Goal: Transaction & Acquisition: Purchase product/service

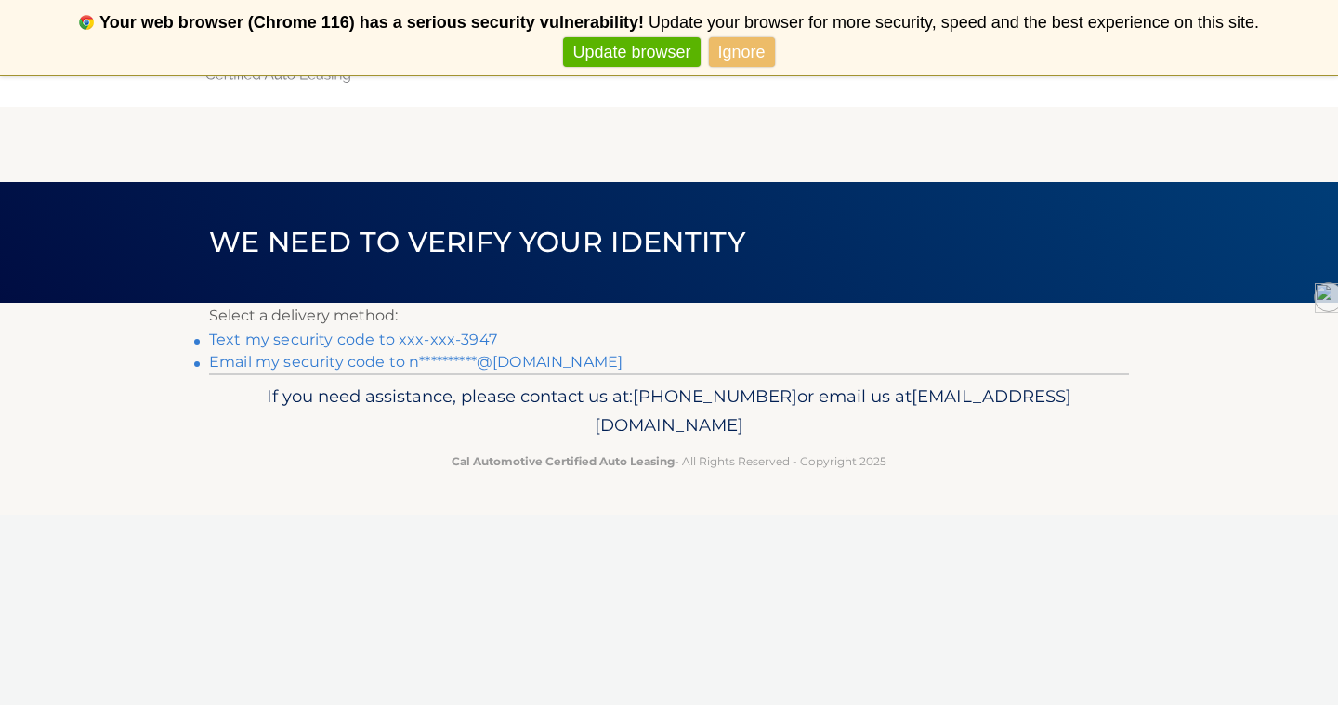
click at [454, 336] on link "Text my security code to xxx-xxx-3947" at bounding box center [353, 340] width 288 height 18
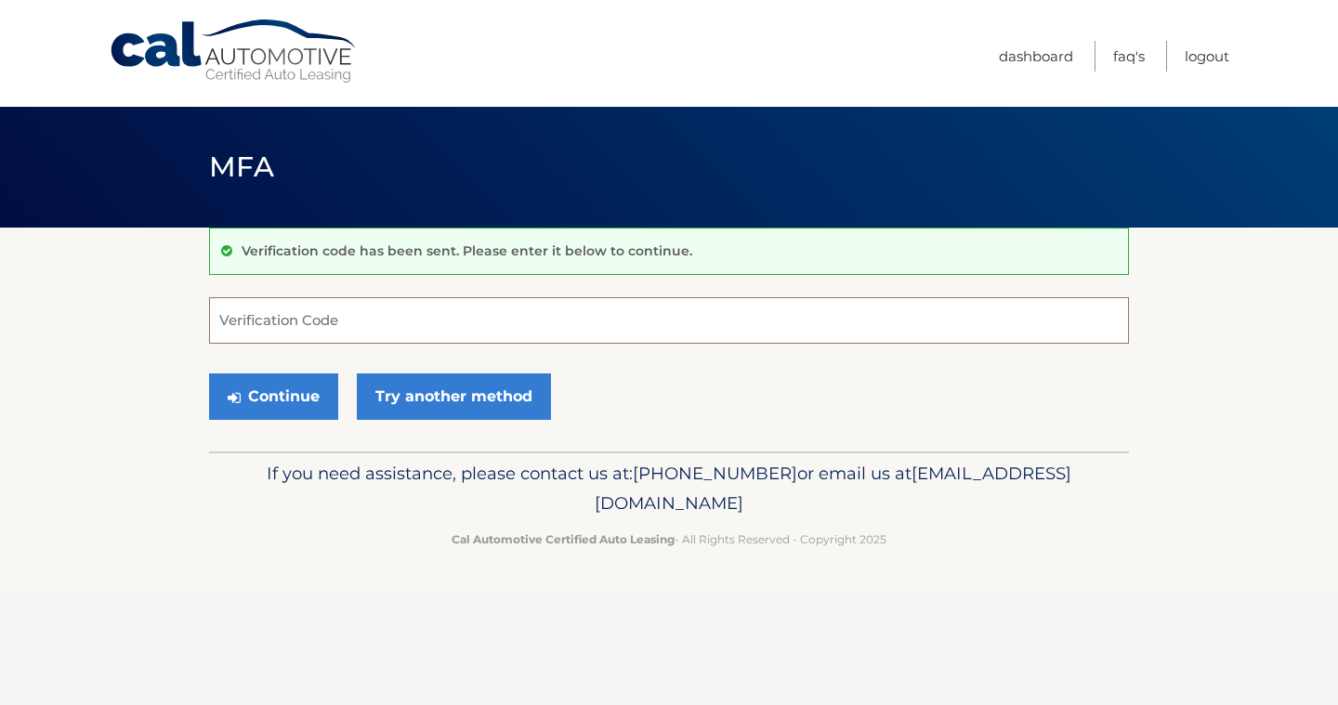
click at [356, 331] on input "Verification Code" at bounding box center [669, 320] width 920 height 46
type input "780368"
click at [284, 394] on button "Continue" at bounding box center [273, 397] width 129 height 46
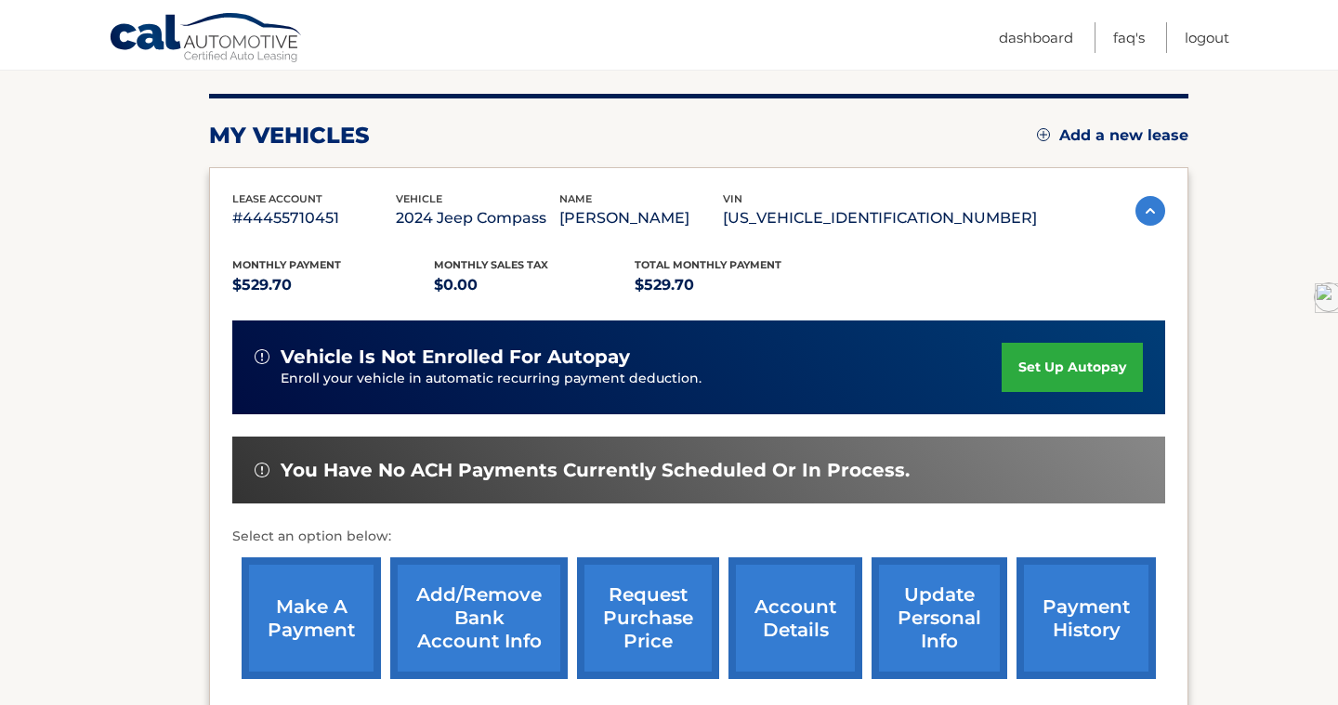
scroll to position [234, 0]
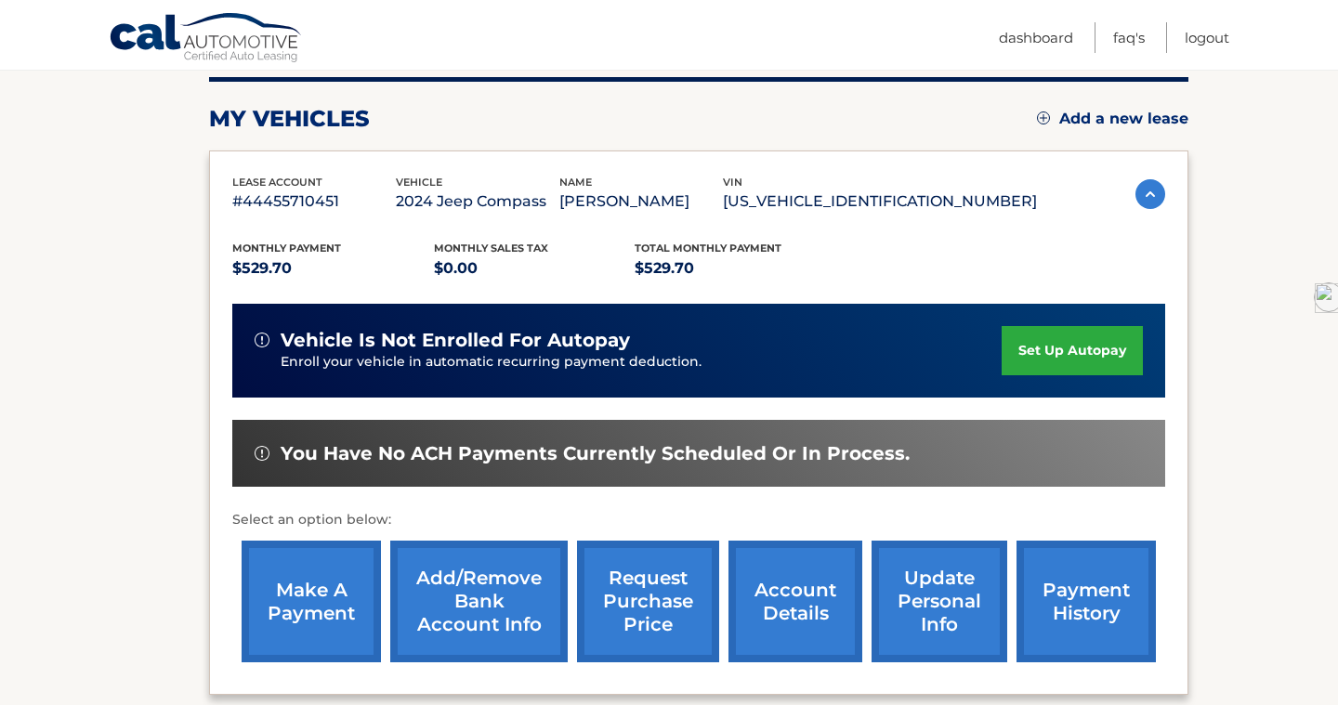
click at [323, 601] on link "make a payment" at bounding box center [311, 602] width 139 height 122
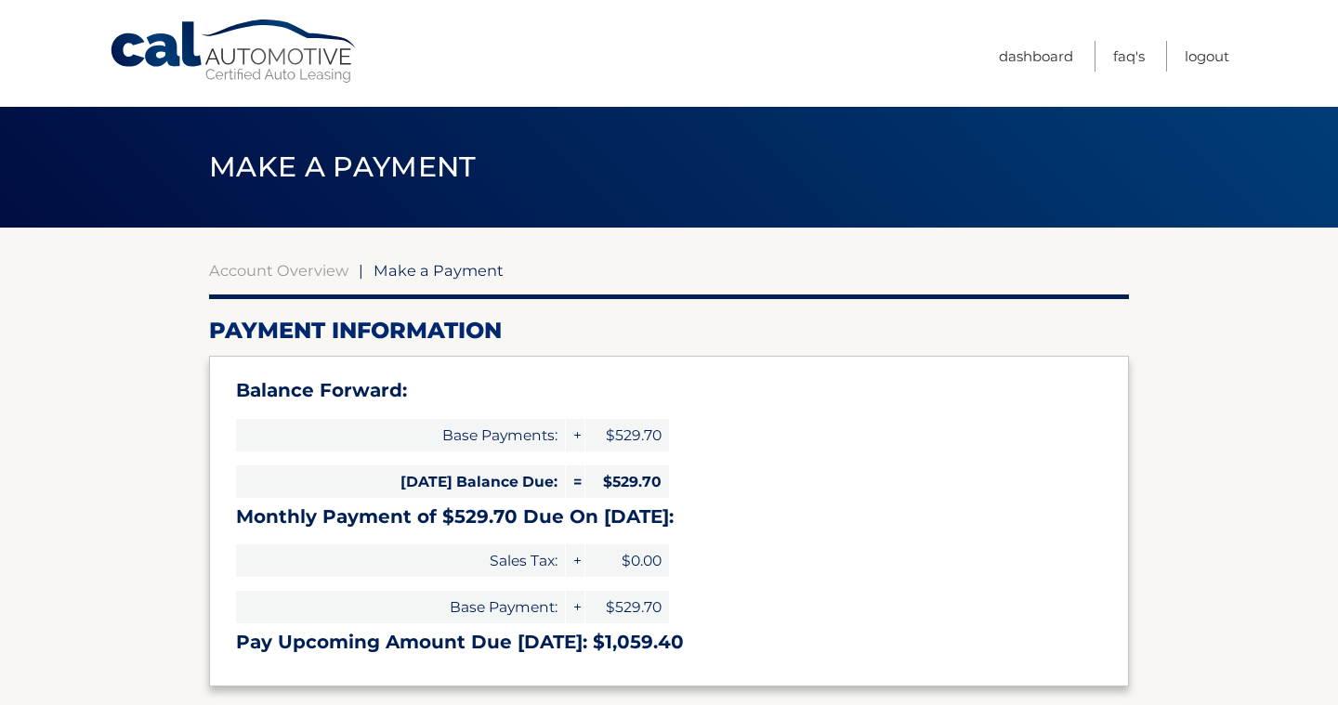
select select "YjFhZDBlMzgtMGVhNy00YzA1LWExNjItMDM1NTdjM2Y1NzFi"
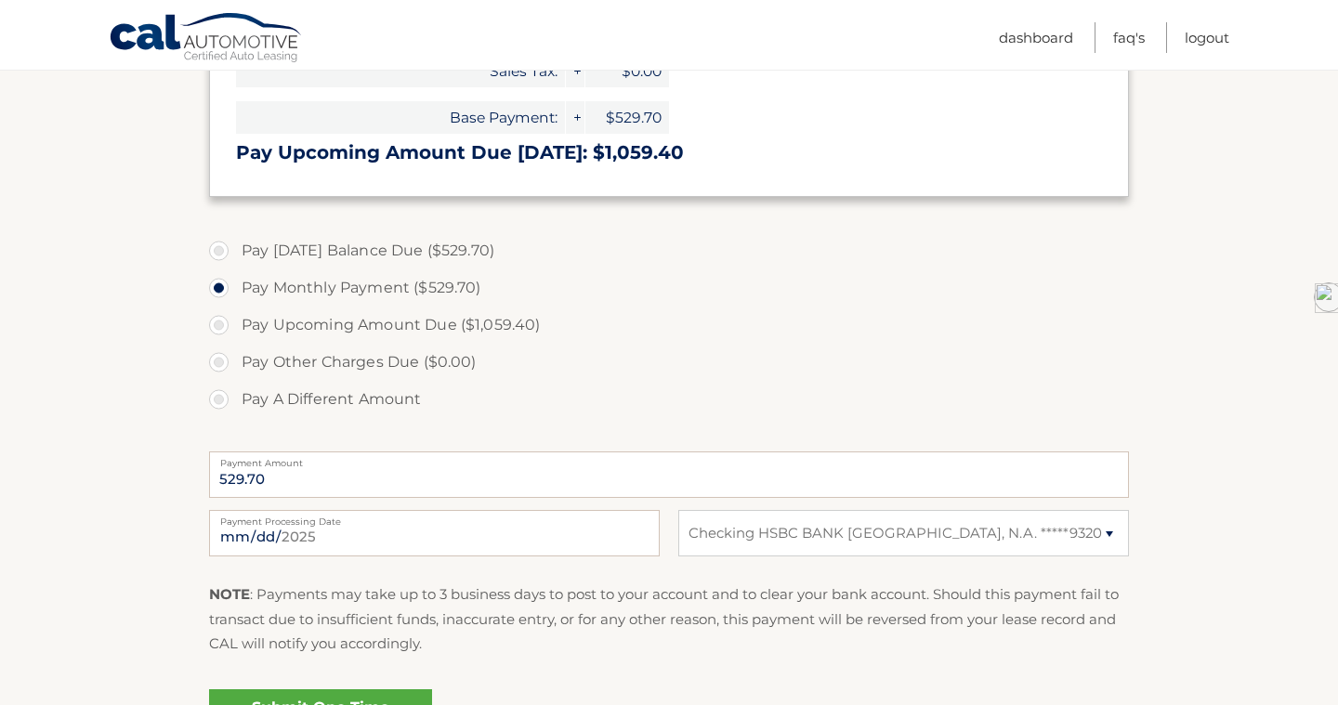
scroll to position [641, 0]
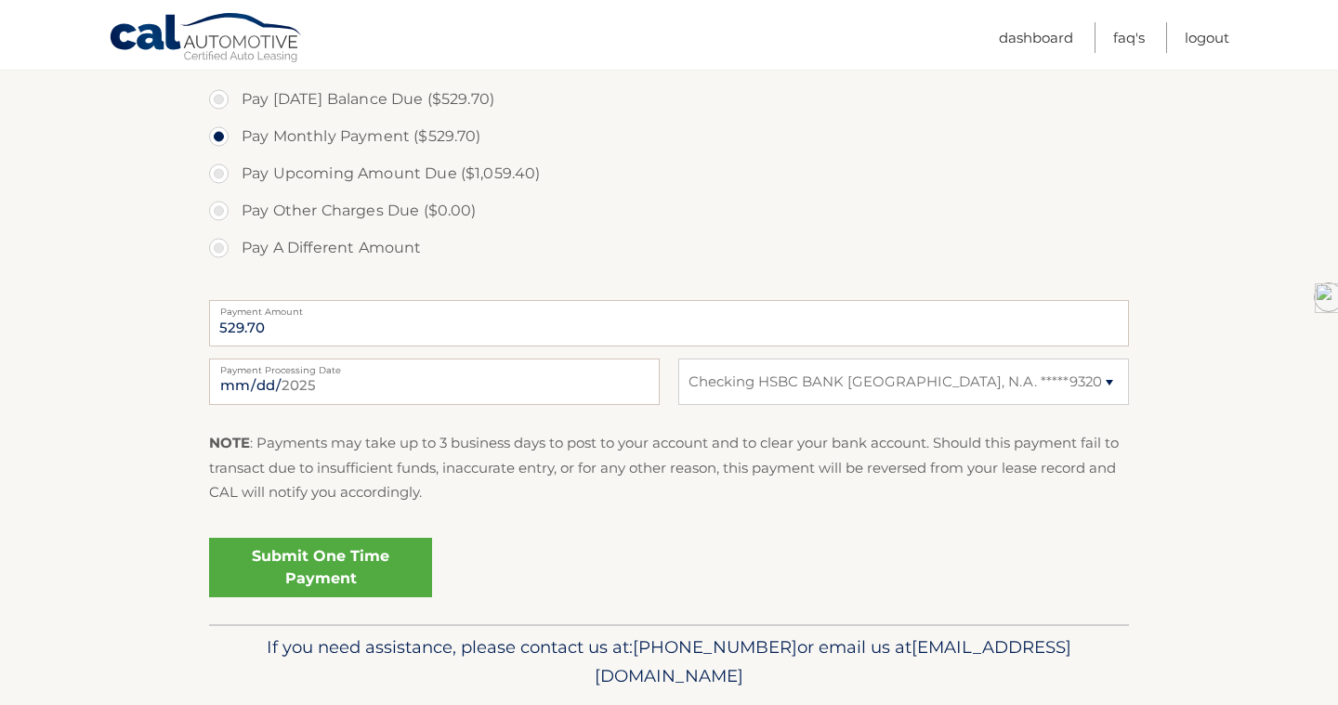
click at [329, 552] on link "Submit One Time Payment" at bounding box center [320, 567] width 223 height 59
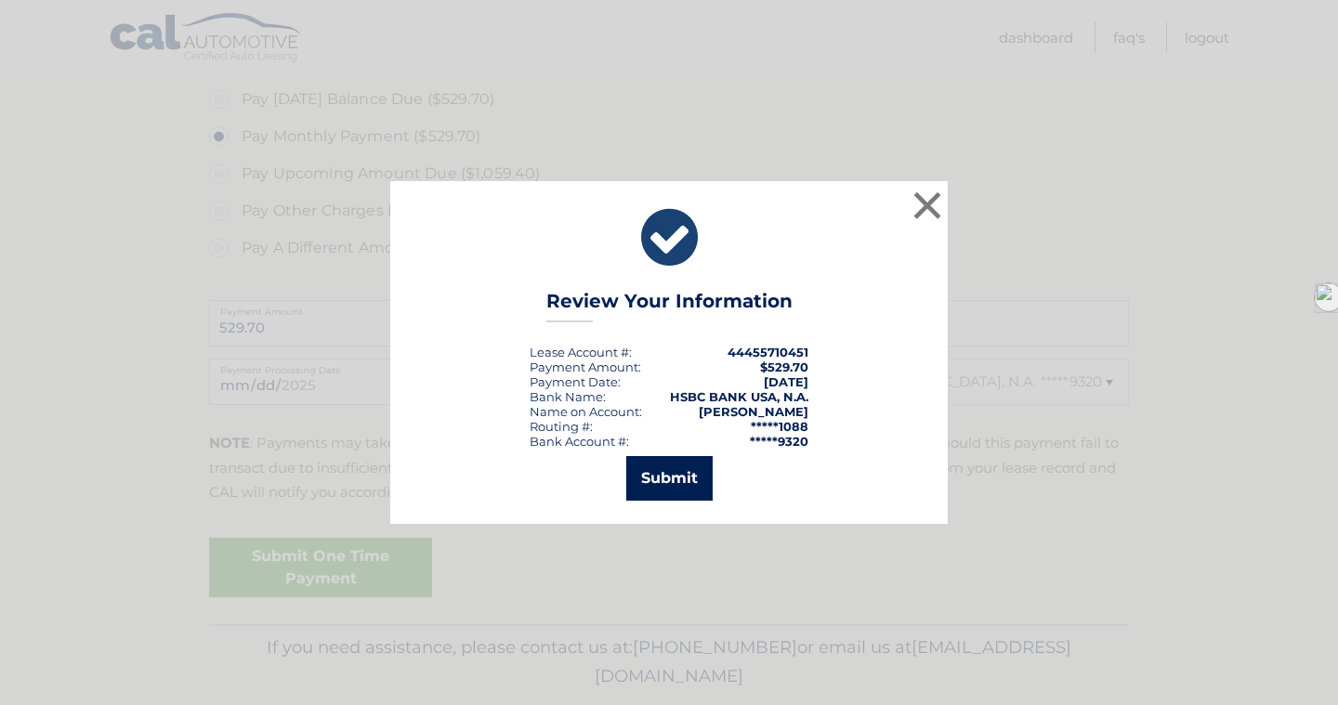
click at [683, 465] on button "Submit" at bounding box center [669, 478] width 86 height 45
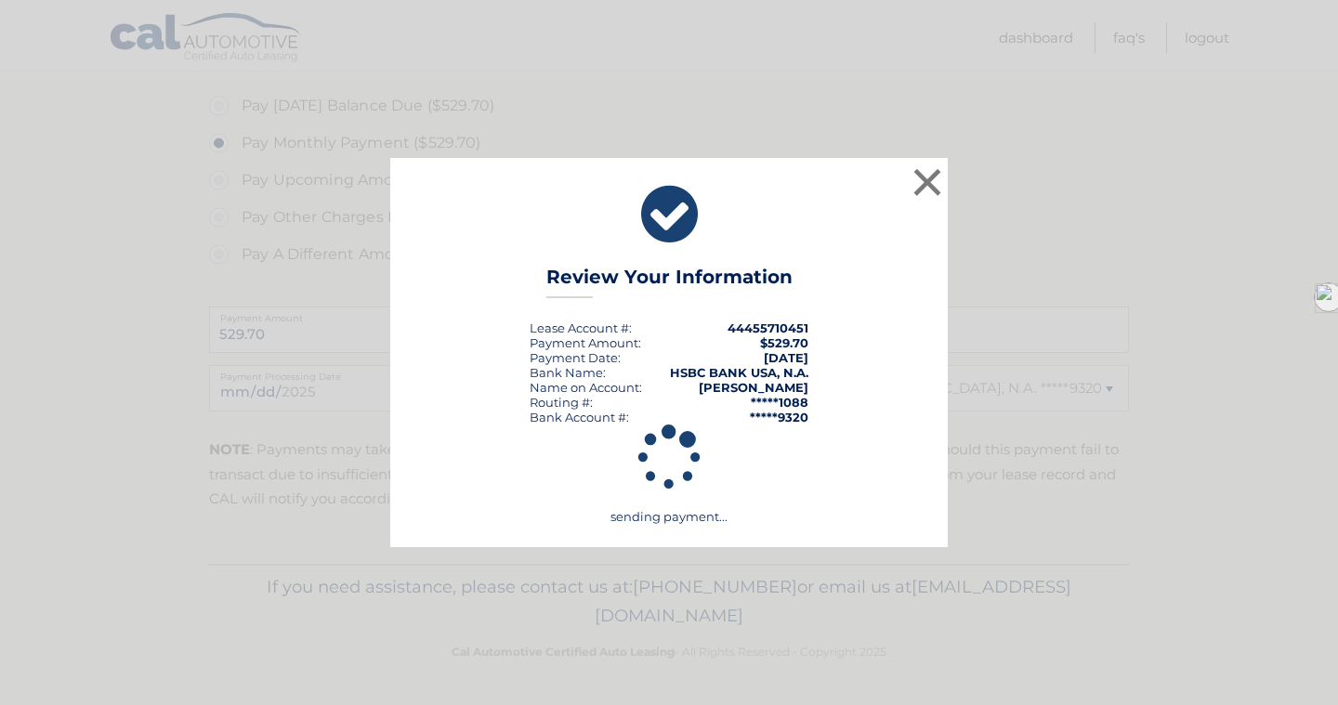
scroll to position [635, 0]
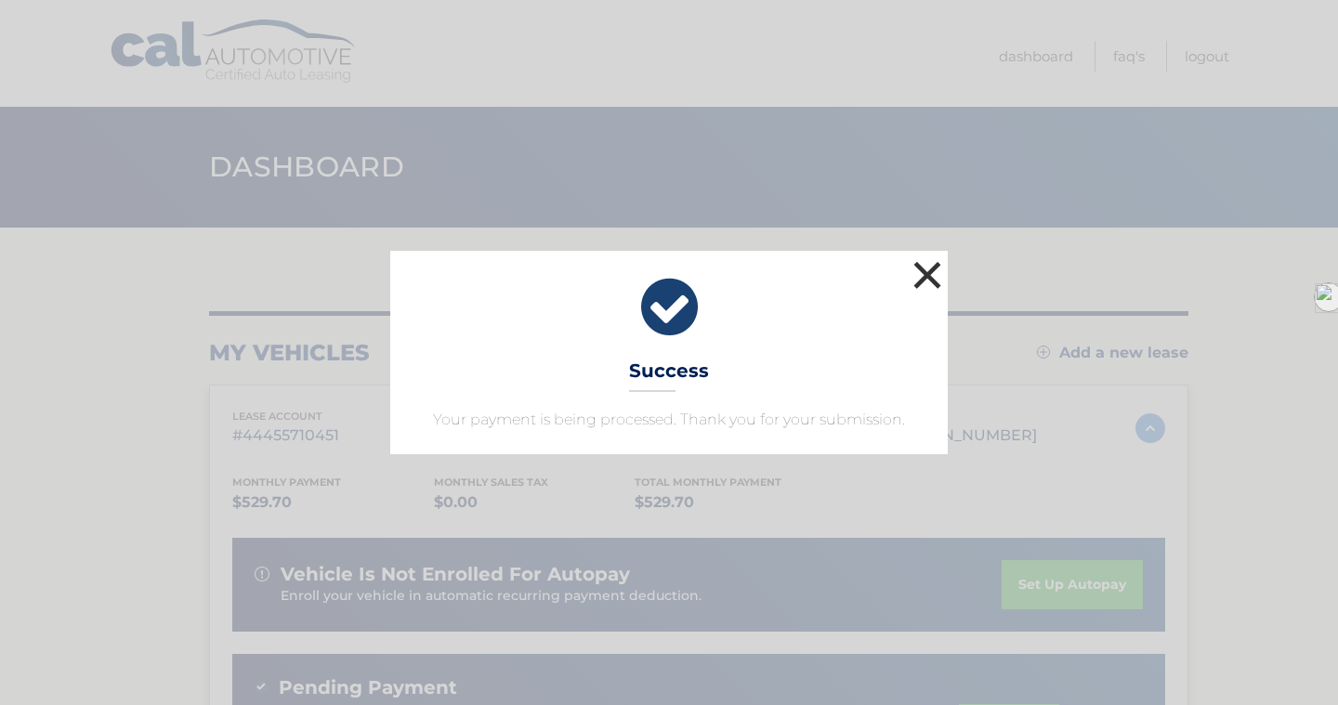
click at [913, 270] on button "×" at bounding box center [927, 275] width 37 height 37
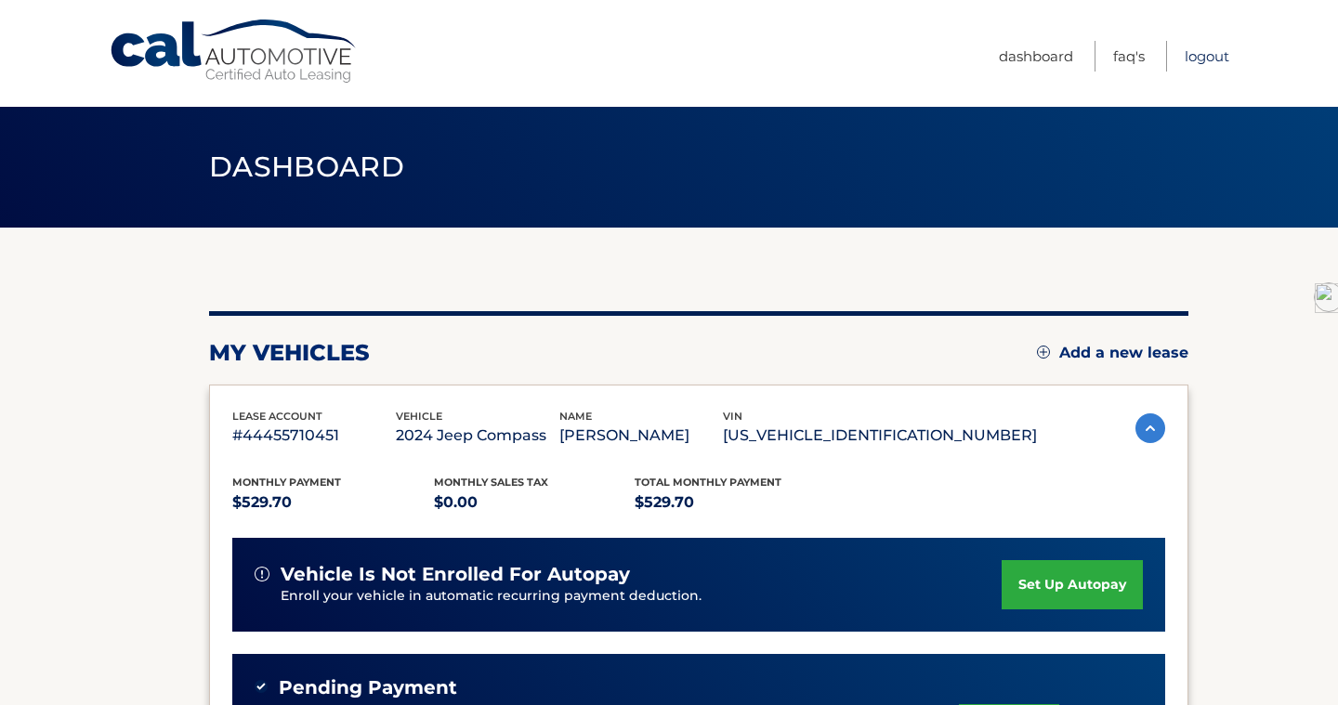
click at [1204, 58] on link "Logout" at bounding box center [1207, 56] width 45 height 31
